Goal: Task Accomplishment & Management: Manage account settings

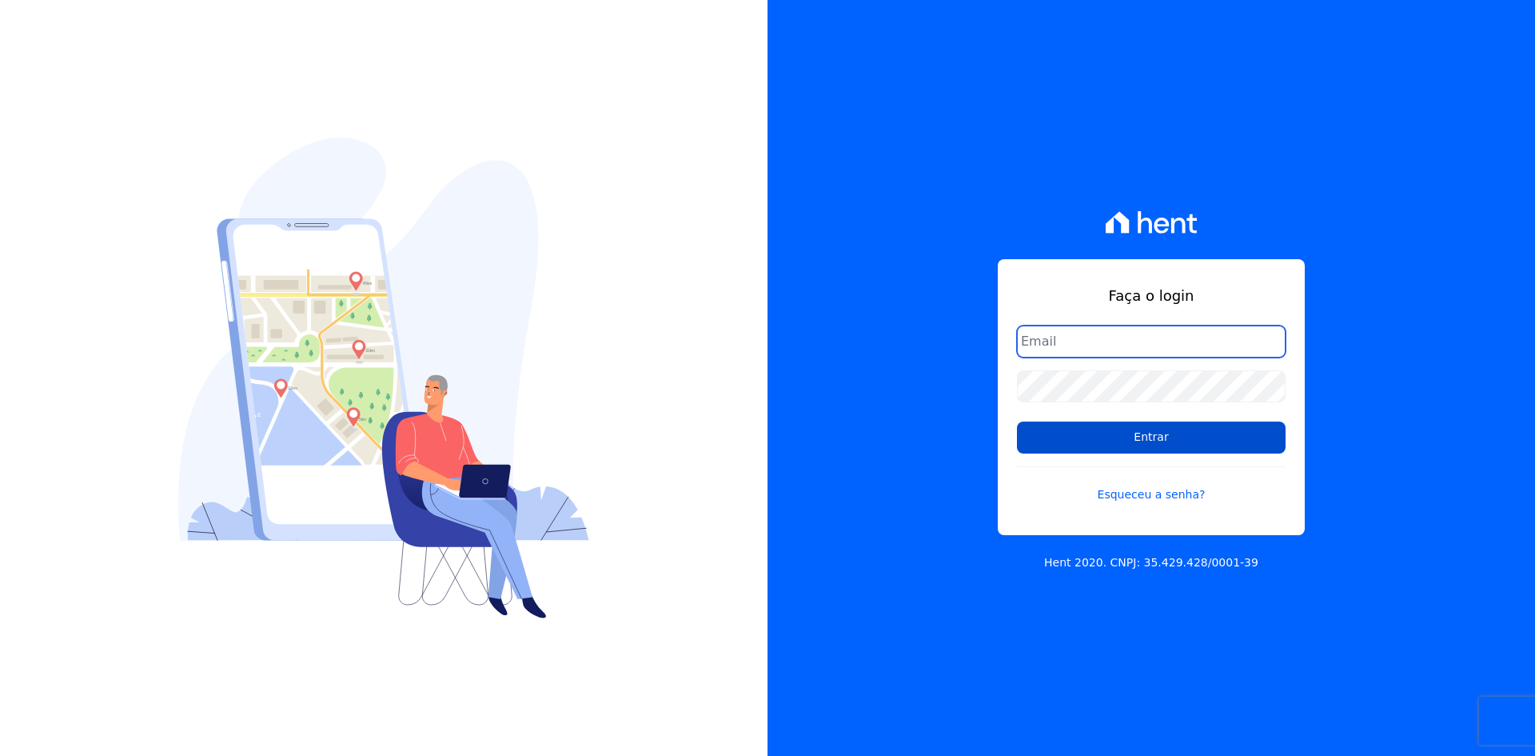
type input "[EMAIL_ADDRESS][DOMAIN_NAME]"
click at [1118, 433] on input "Entrar" at bounding box center [1151, 437] width 269 height 32
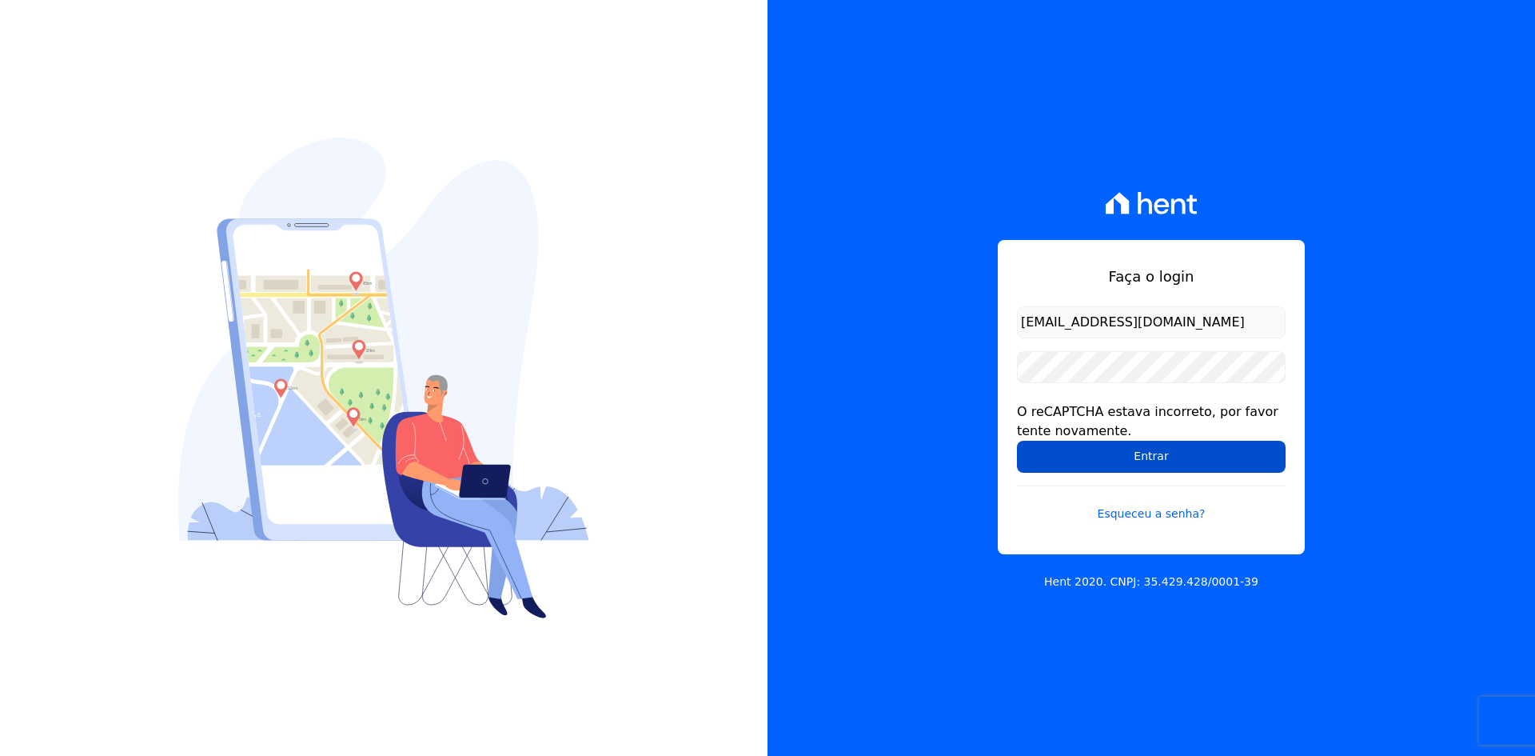
click at [1027, 450] on input "Entrar" at bounding box center [1151, 457] width 269 height 32
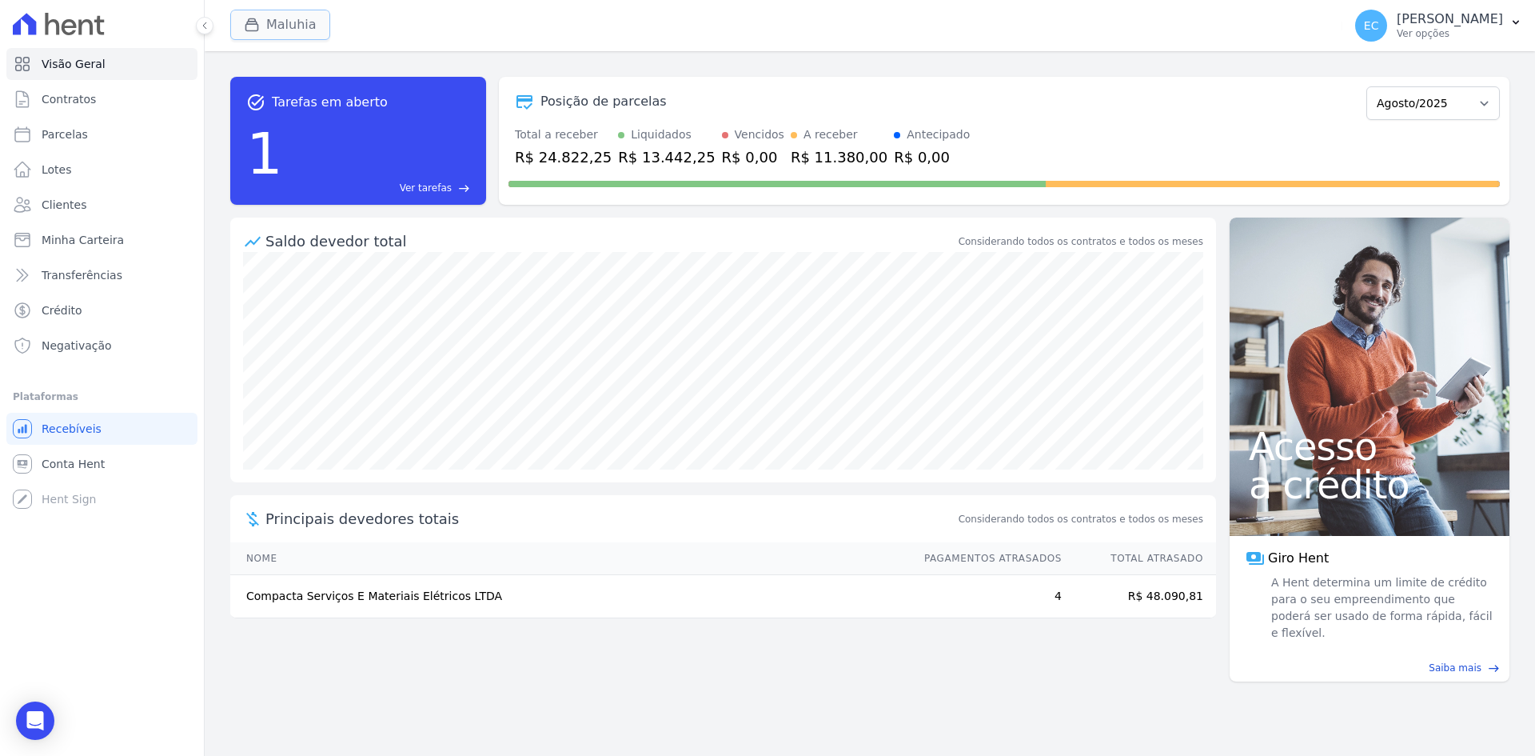
click at [258, 30] on icon "button" at bounding box center [252, 25] width 12 height 12
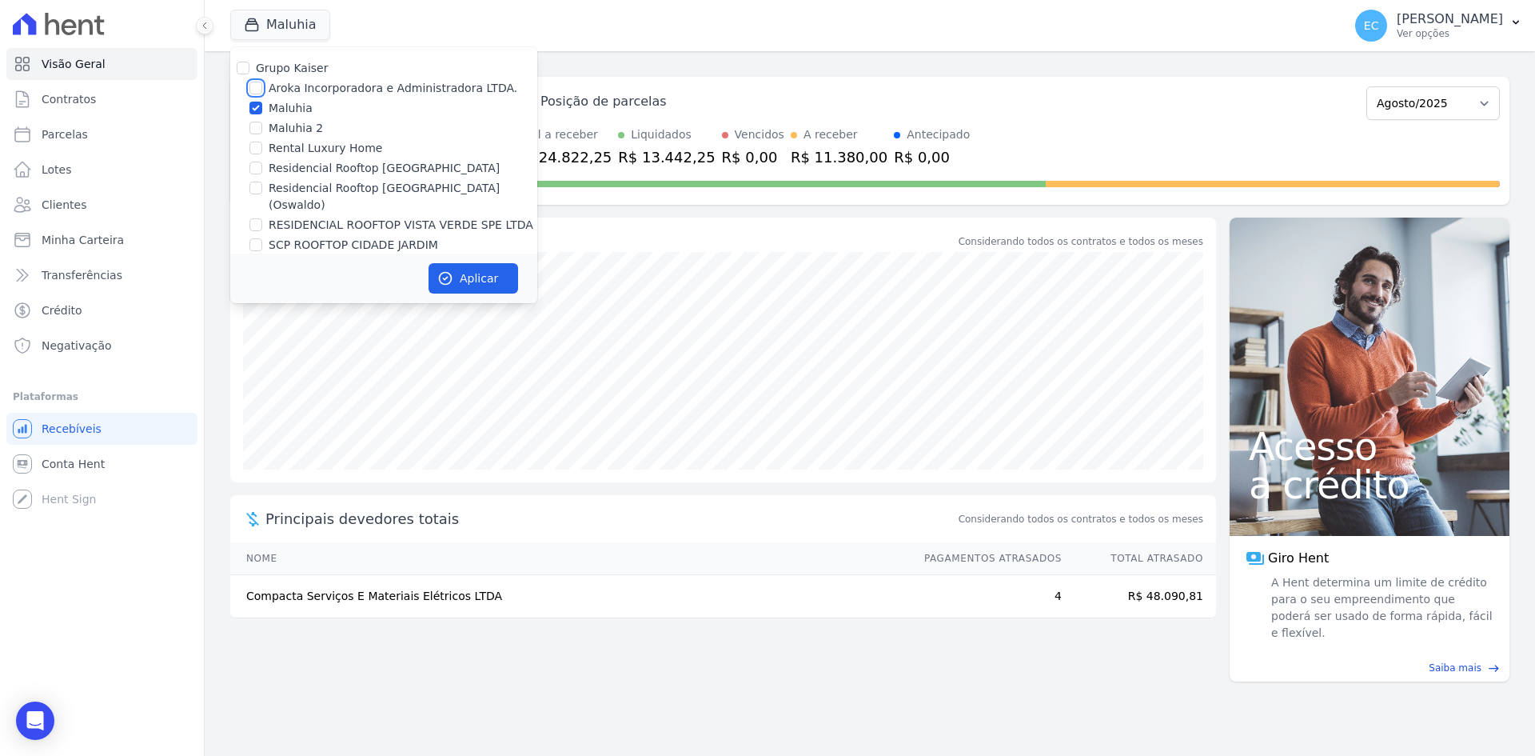
click at [256, 90] on input "Aroka Incorporadora e Administradora LTDA." at bounding box center [256, 88] width 13 height 13
checkbox input "true"
click at [255, 105] on input "Maluhia" at bounding box center [256, 108] width 13 height 13
checkbox input "false"
click at [457, 273] on button "Aplicar" at bounding box center [474, 278] width 90 height 30
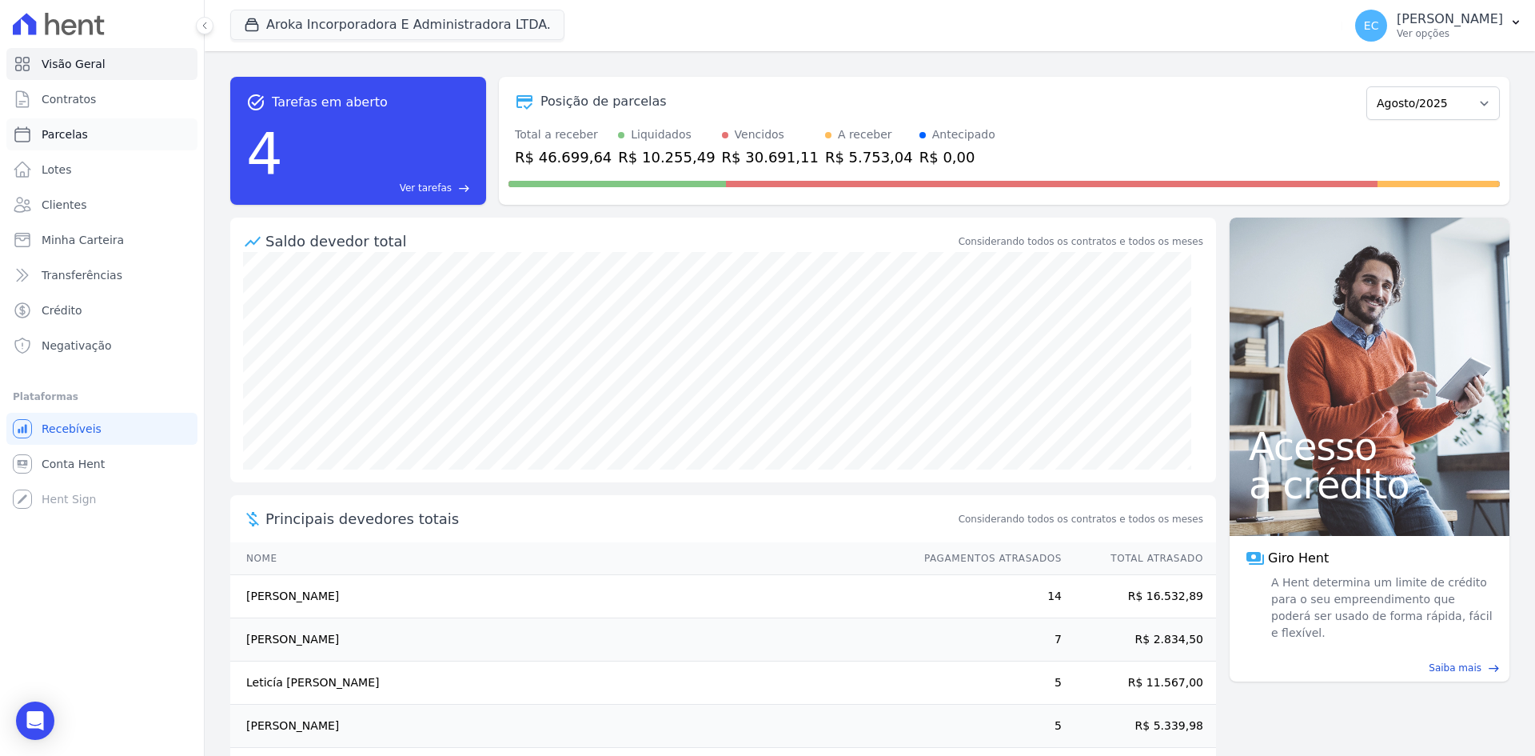
click at [83, 136] on link "Parcelas" at bounding box center [101, 134] width 191 height 32
select select
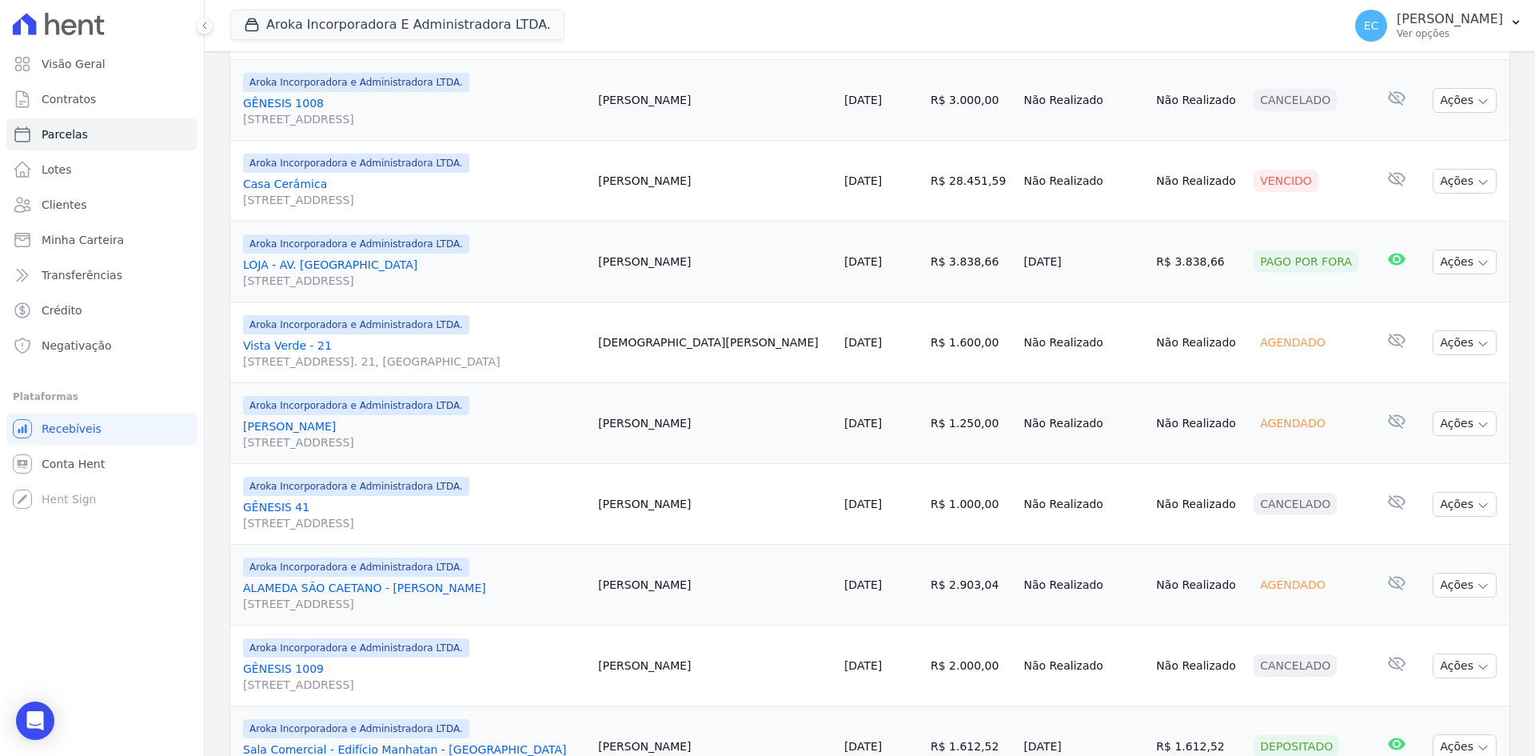
scroll to position [1223, 0]
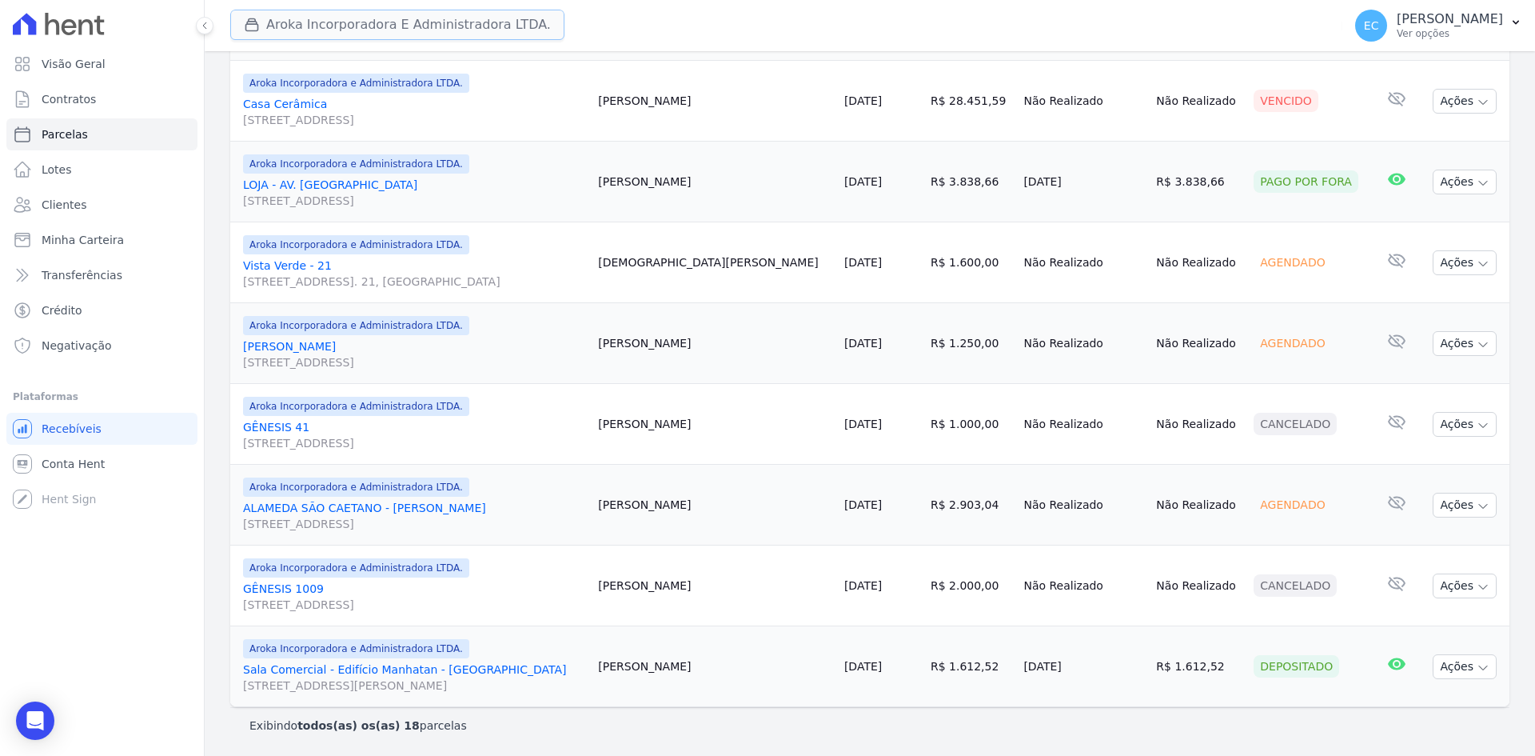
click at [304, 17] on button "Aroka Incorporadora E Administradora LTDA." at bounding box center [397, 25] width 334 height 30
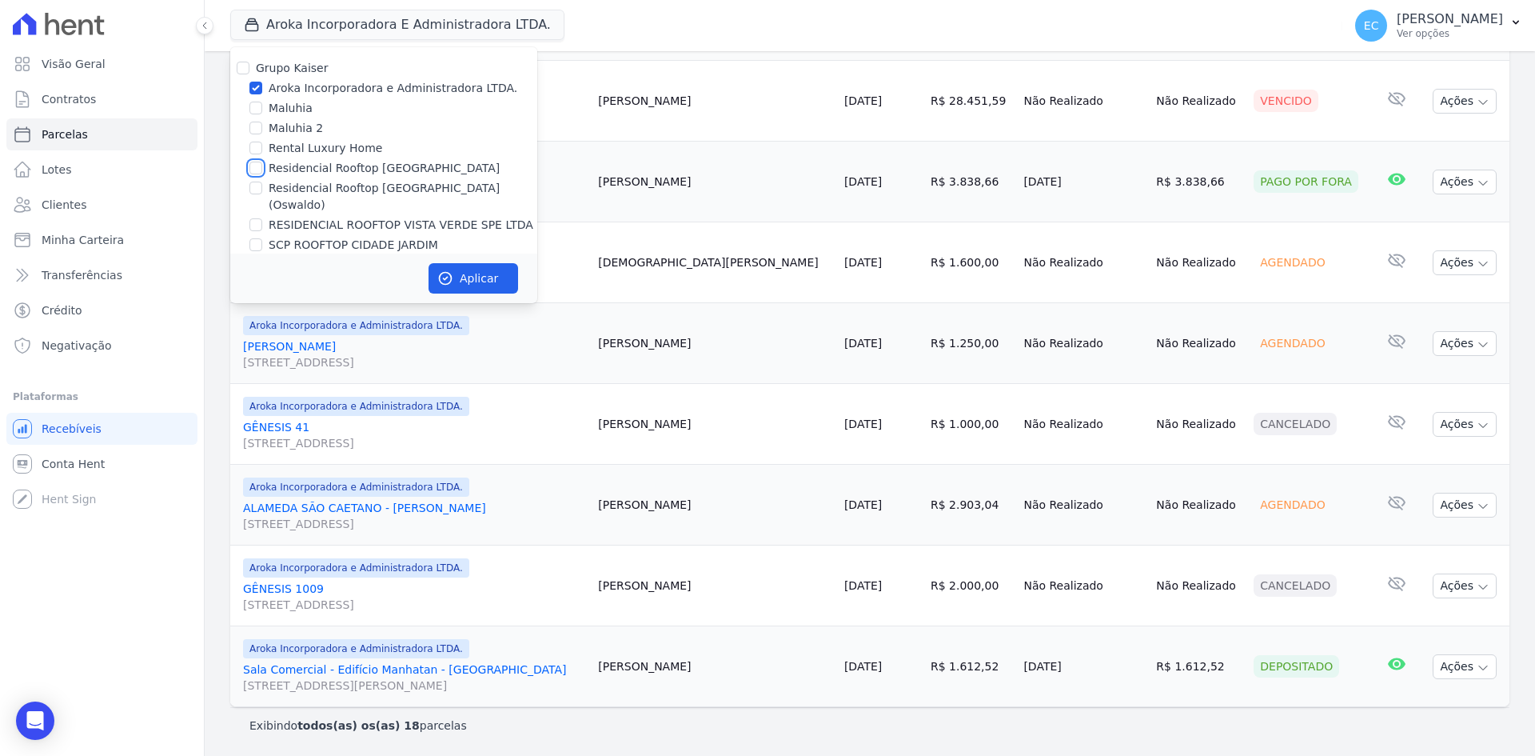
click at [255, 170] on input "Residencial Rooftop Vista Verde" at bounding box center [256, 168] width 13 height 13
checkbox input "true"
click at [256, 84] on input "Aroka Incorporadora e Administradora LTDA." at bounding box center [256, 88] width 13 height 13
checkbox input "false"
click at [451, 270] on icon "button" at bounding box center [445, 278] width 16 height 16
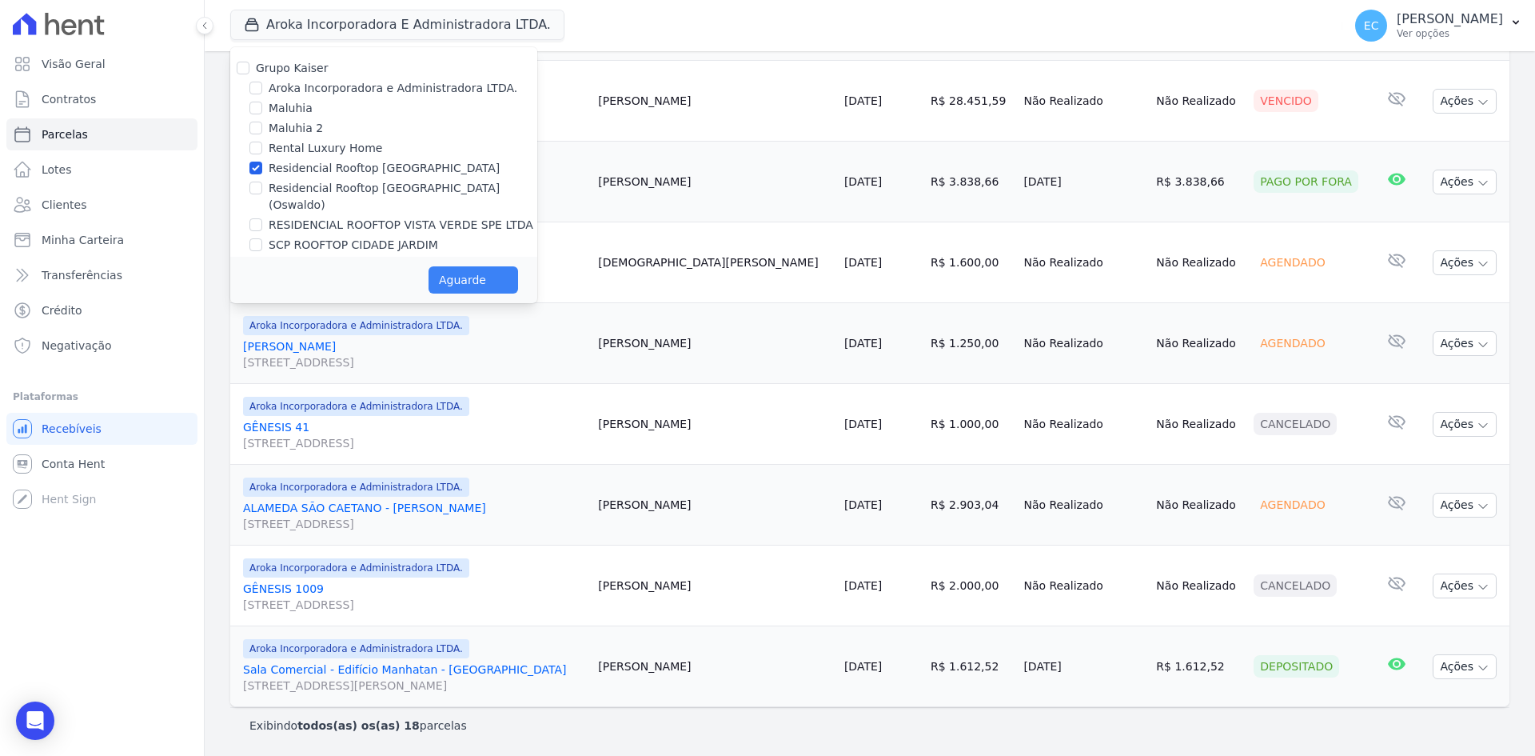
select select
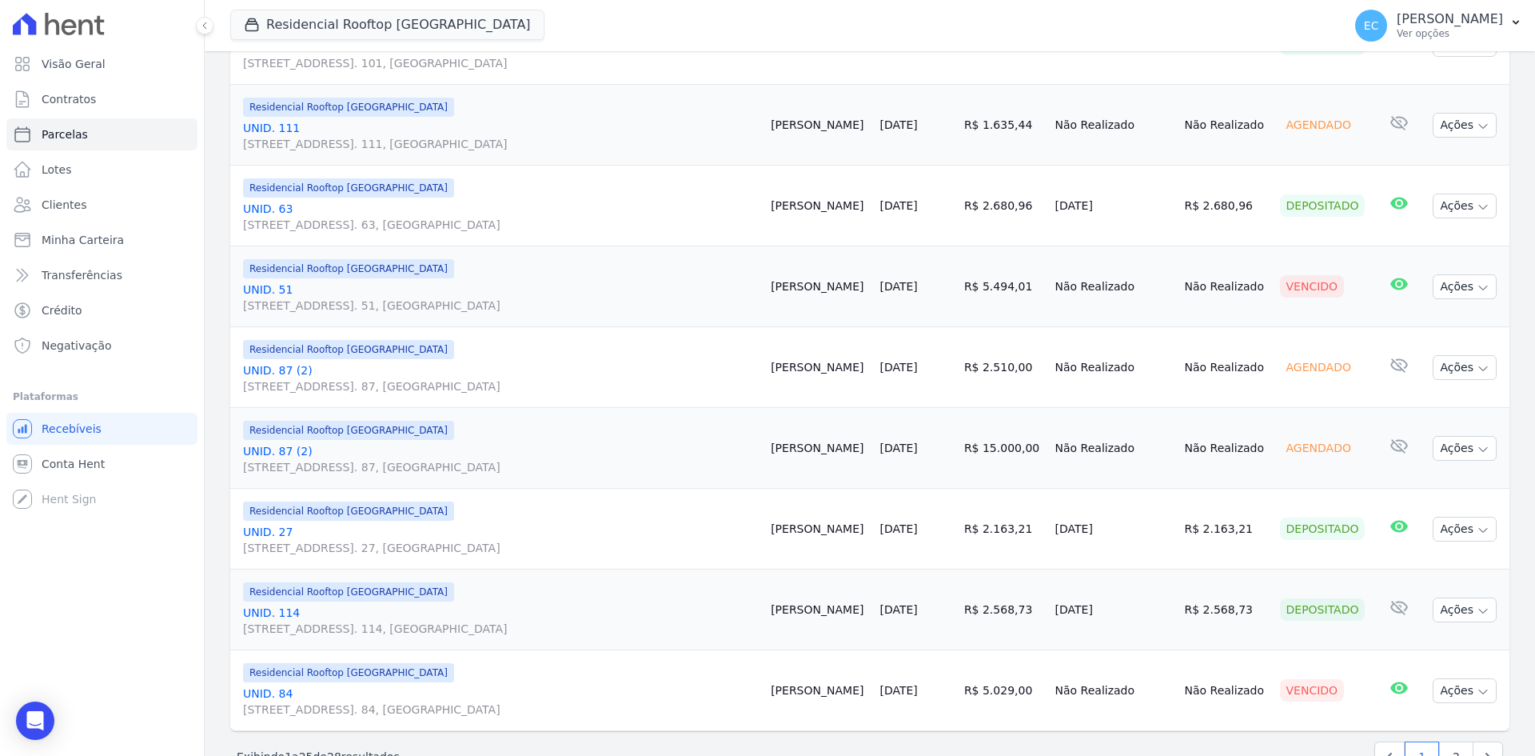
scroll to position [1809, 0]
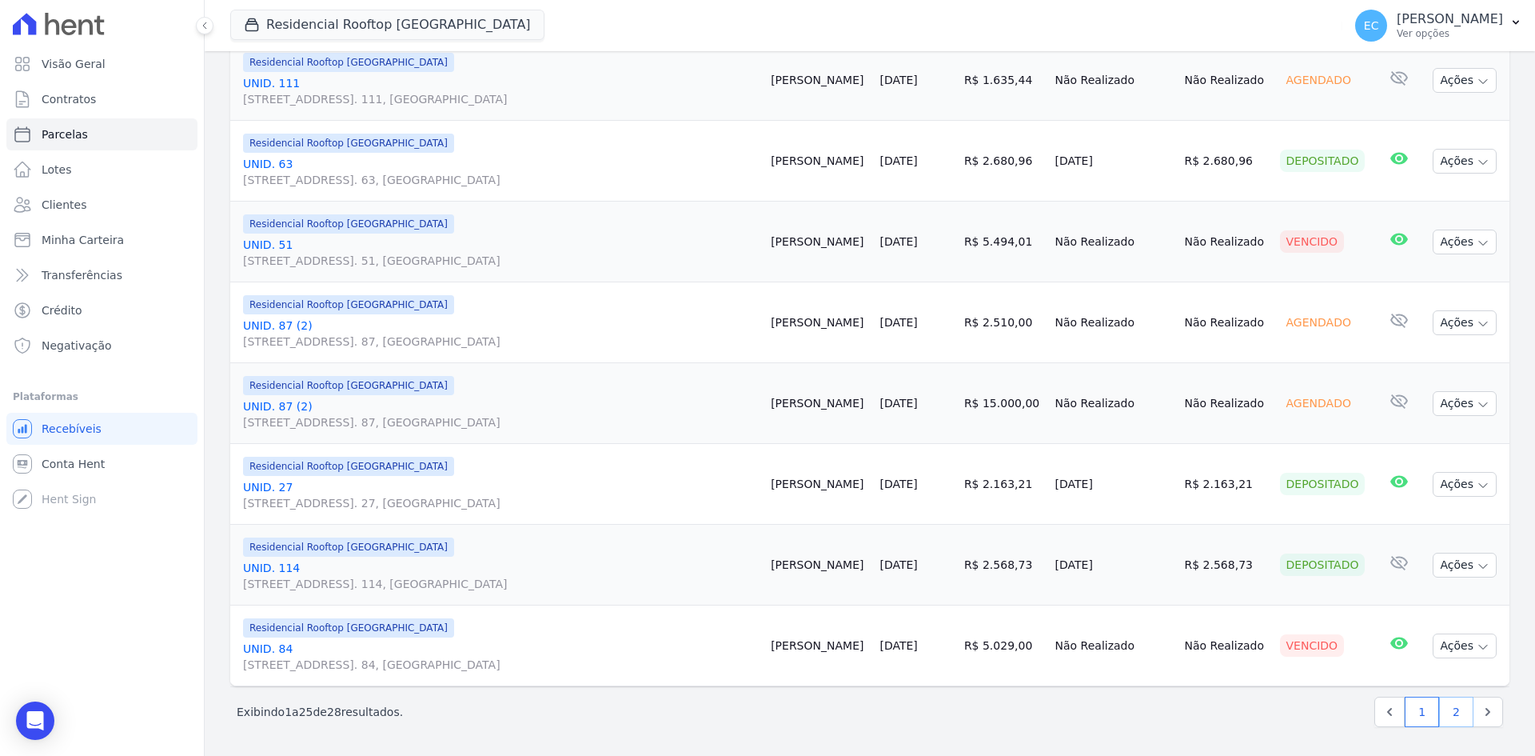
click at [1443, 717] on link "2" at bounding box center [1456, 712] width 34 height 30
select select
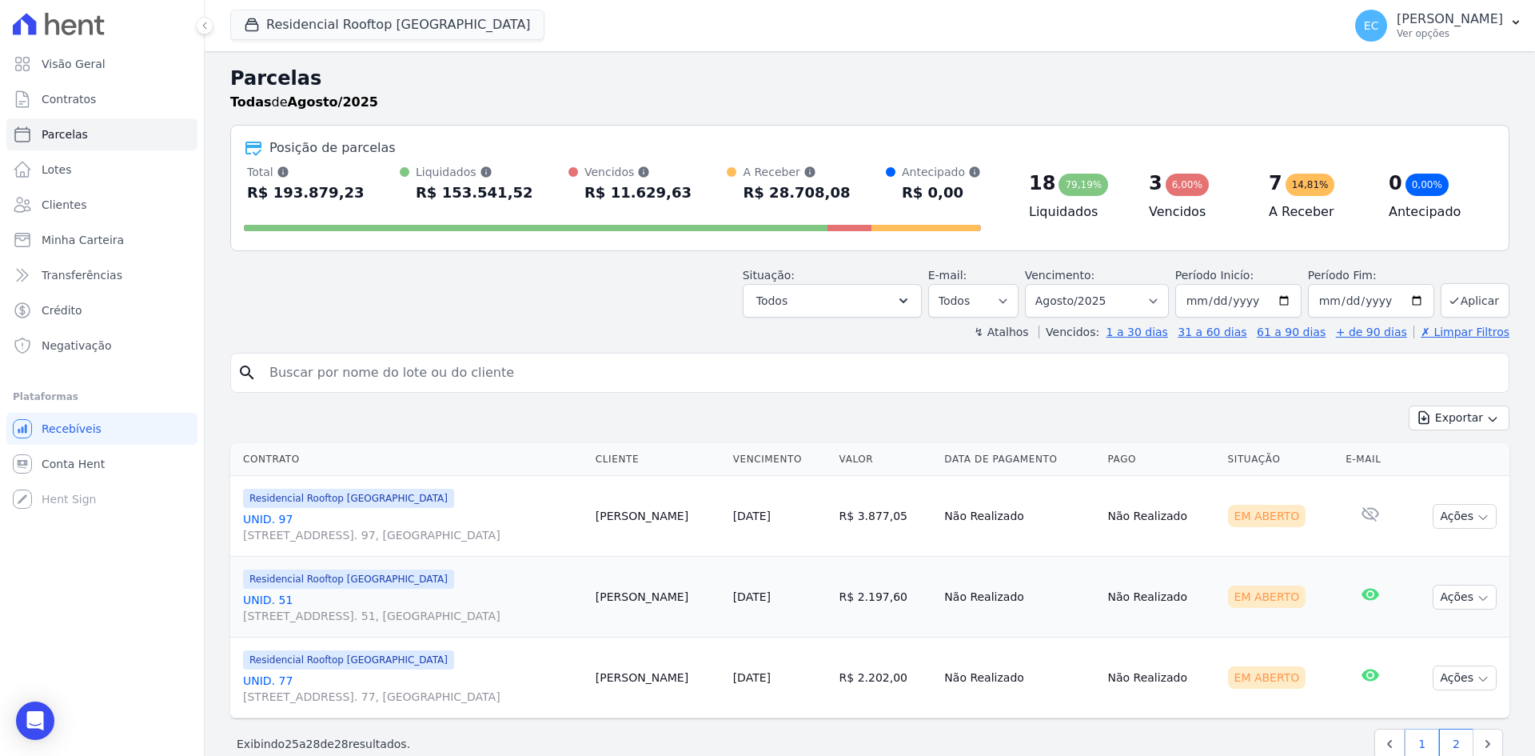
click at [1418, 743] on link "1" at bounding box center [1422, 744] width 34 height 30
select select
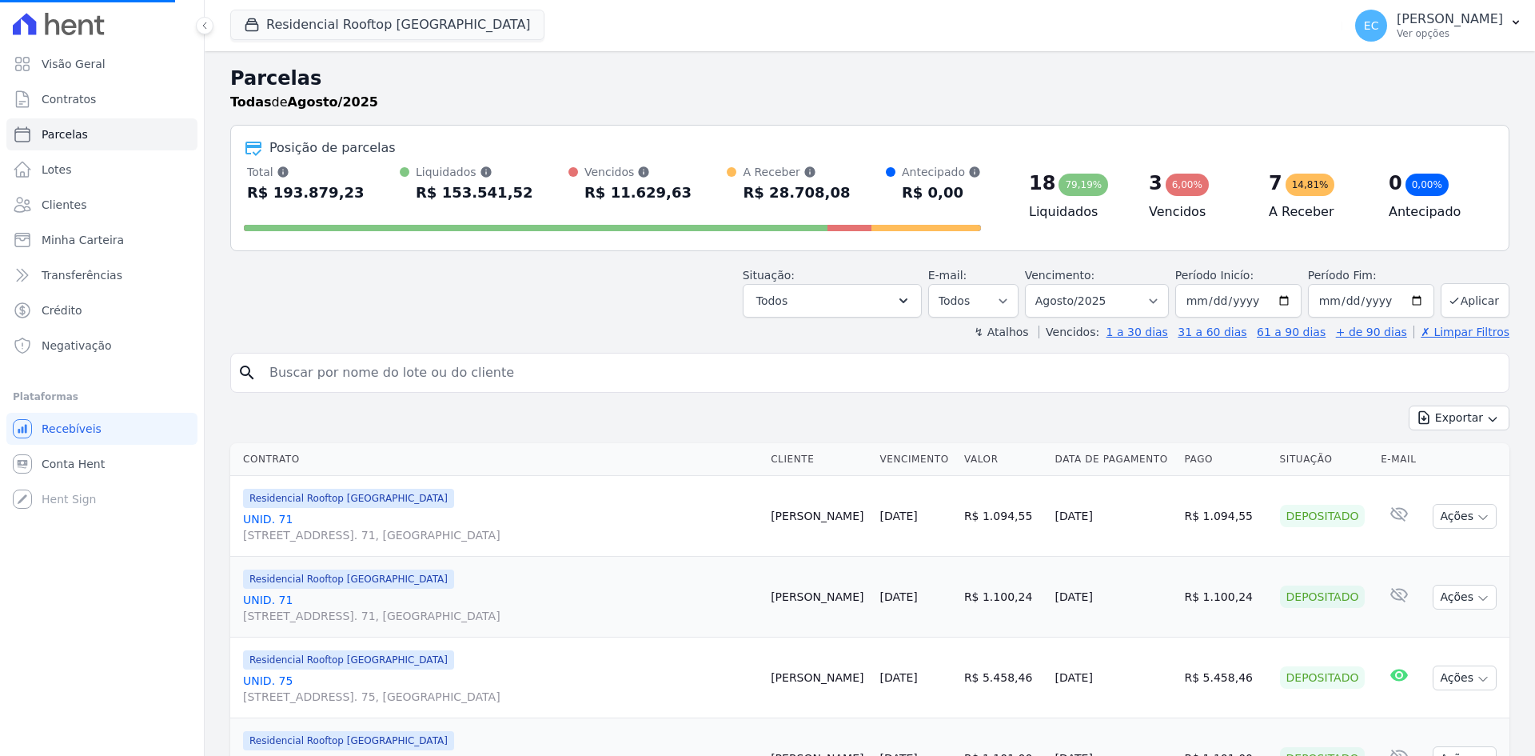
select select
drag, startPoint x: 372, startPoint y: 309, endPoint x: 424, endPoint y: 309, distance: 52.0
click at [424, 309] on div "Situação: Agendado Em Aberto Pago Processando Cancelado Vencido Transferindo De…" at bounding box center [870, 289] width 1280 height 57
click at [425, 309] on div "Situação: Agendado Em Aberto Pago Processando Cancelado Vencido Transferindo De…" at bounding box center [870, 289] width 1280 height 57
